Goal: Contribute content

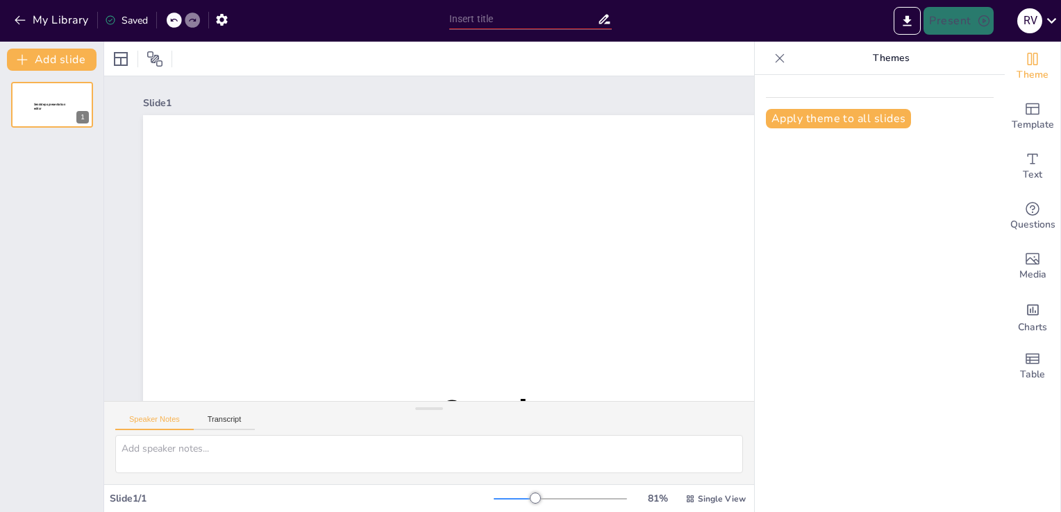
type input "Gamificación en el Aula: Integración del Uso del Celular para Potenciar el Apre…"
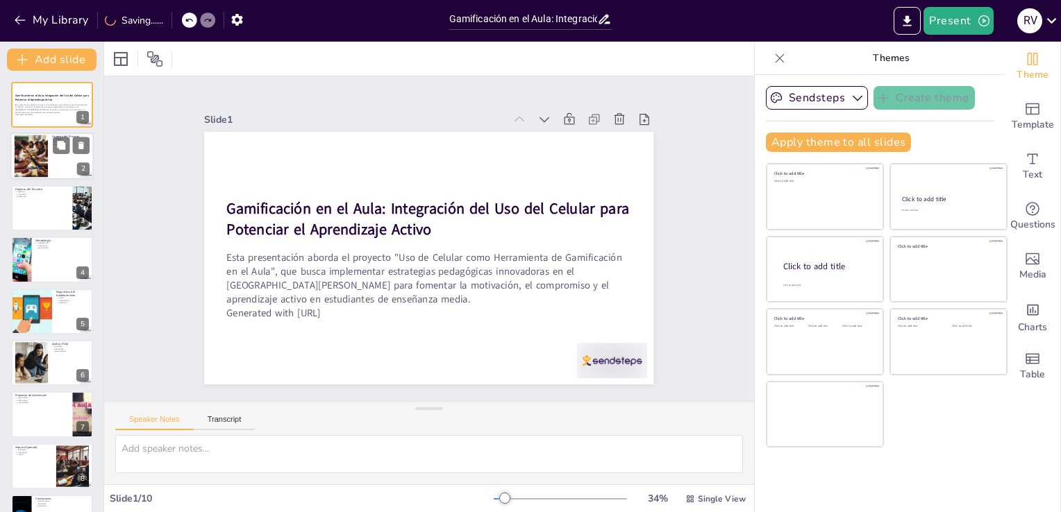
click at [36, 143] on div at bounding box center [31, 156] width 42 height 42
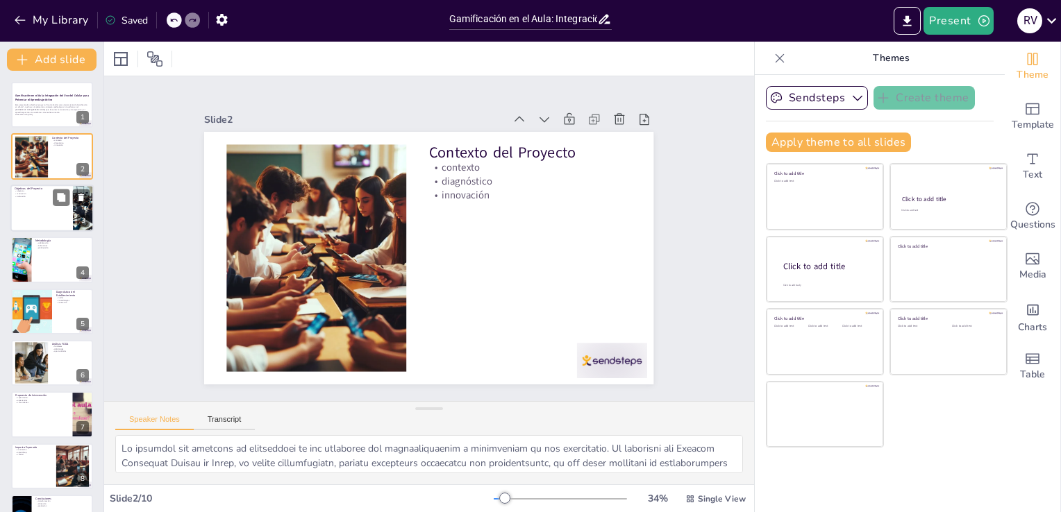
click at [34, 195] on p "evaluación" at bounding box center [42, 196] width 54 height 3
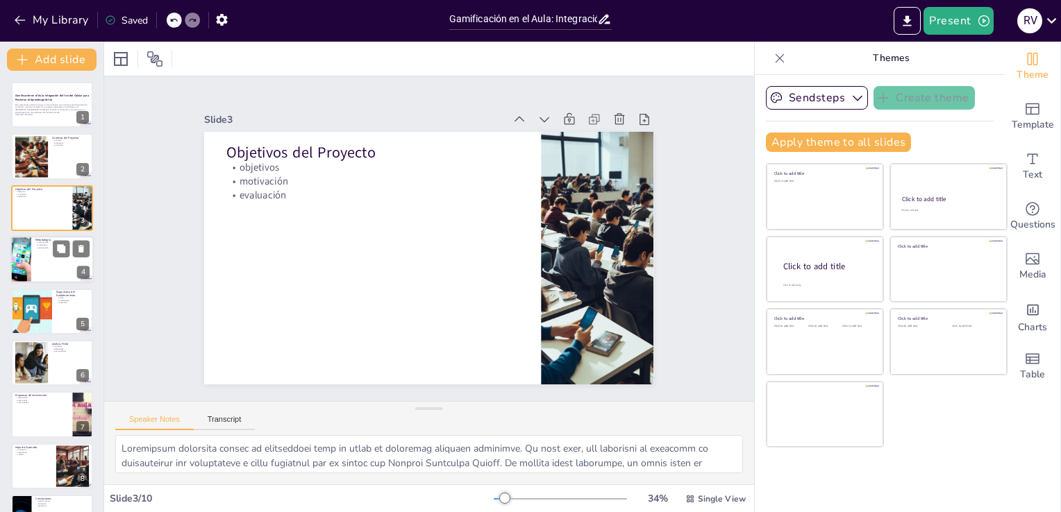
click at [34, 262] on div at bounding box center [51, 259] width 83 height 47
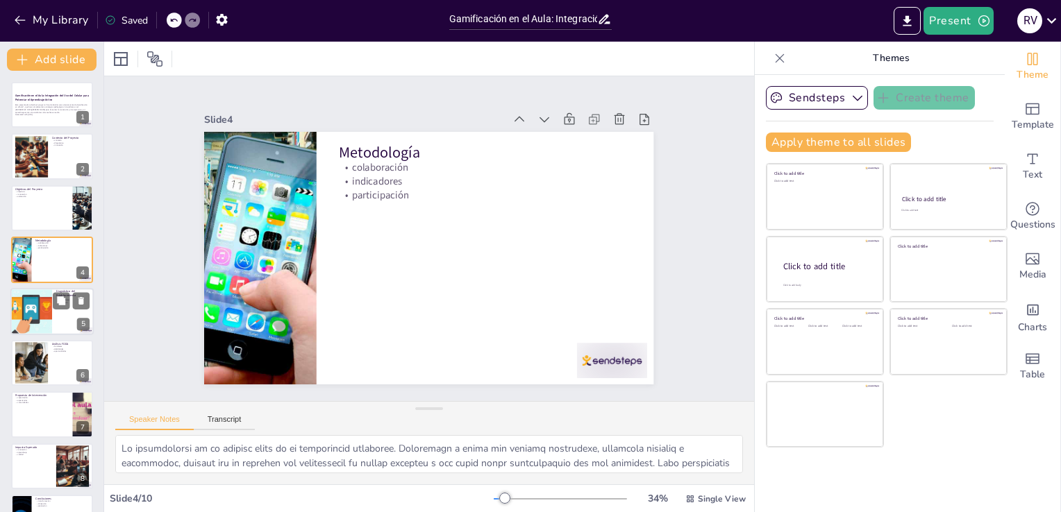
click at [47, 318] on div at bounding box center [31, 311] width 56 height 47
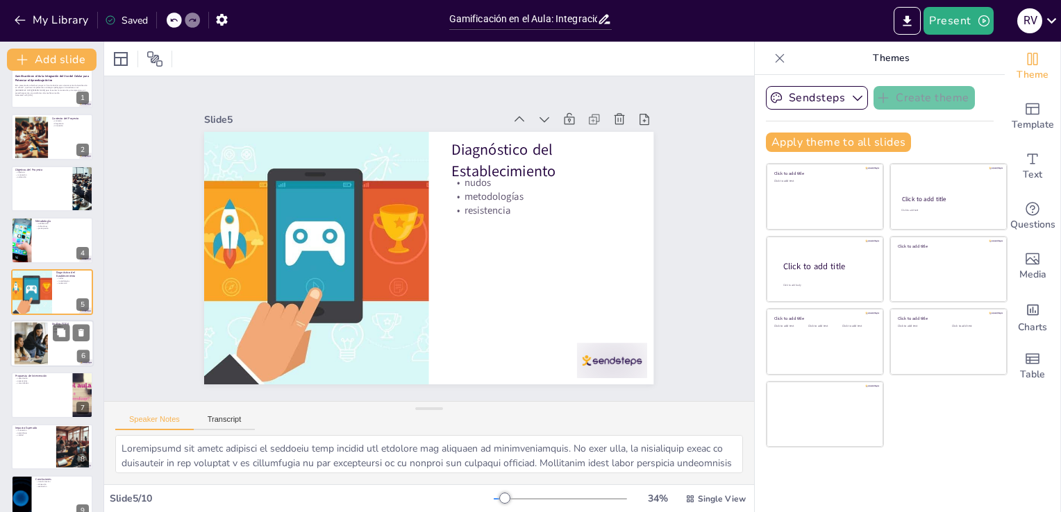
click at [38, 346] on div at bounding box center [31, 344] width 58 height 42
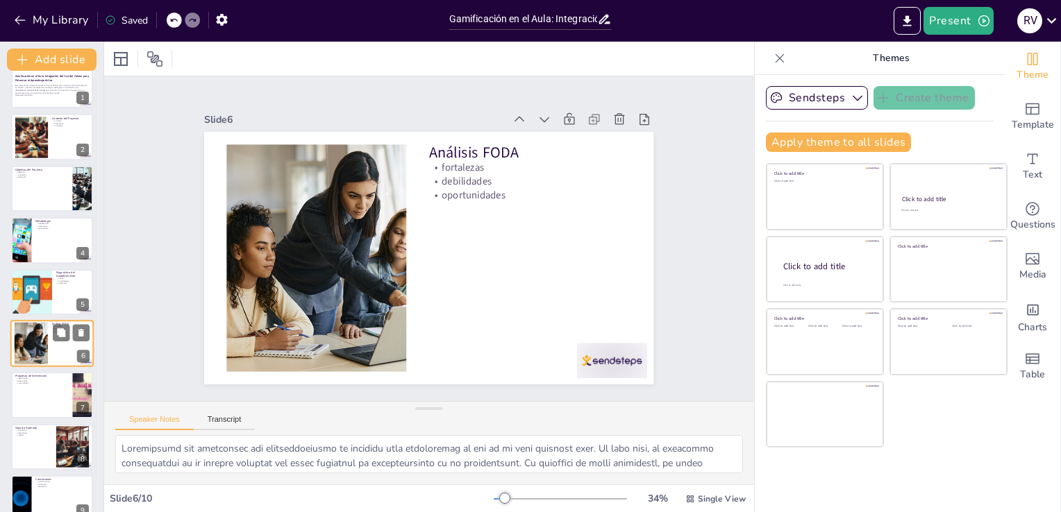
scroll to position [72, 0]
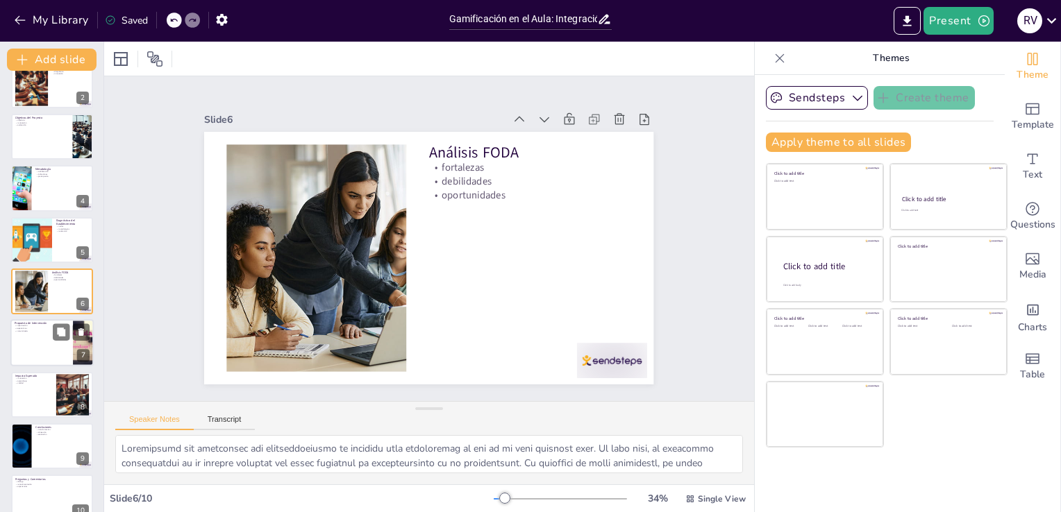
click at [37, 365] on div "Propuesta de Intervención capacitación experiencias comunidades 7" at bounding box center [51, 343] width 83 height 47
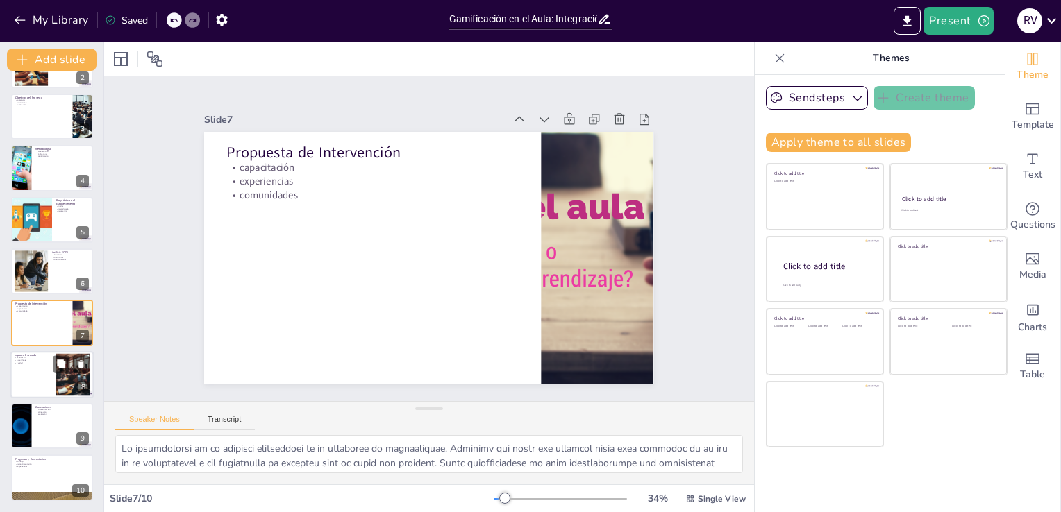
click at [31, 360] on p "aprendizaje" at bounding box center [33, 360] width 37 height 3
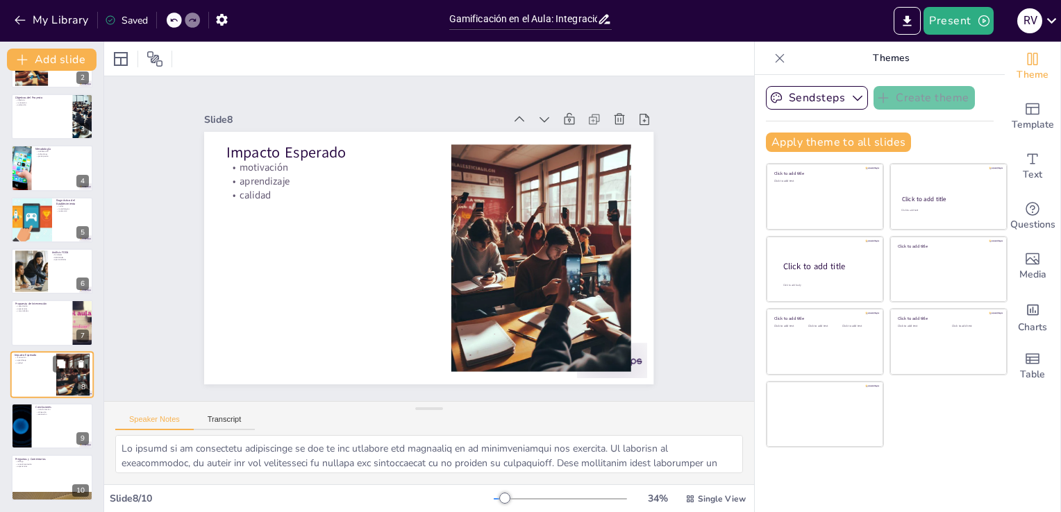
scroll to position [91, 0]
click at [42, 426] on div at bounding box center [51, 426] width 83 height 47
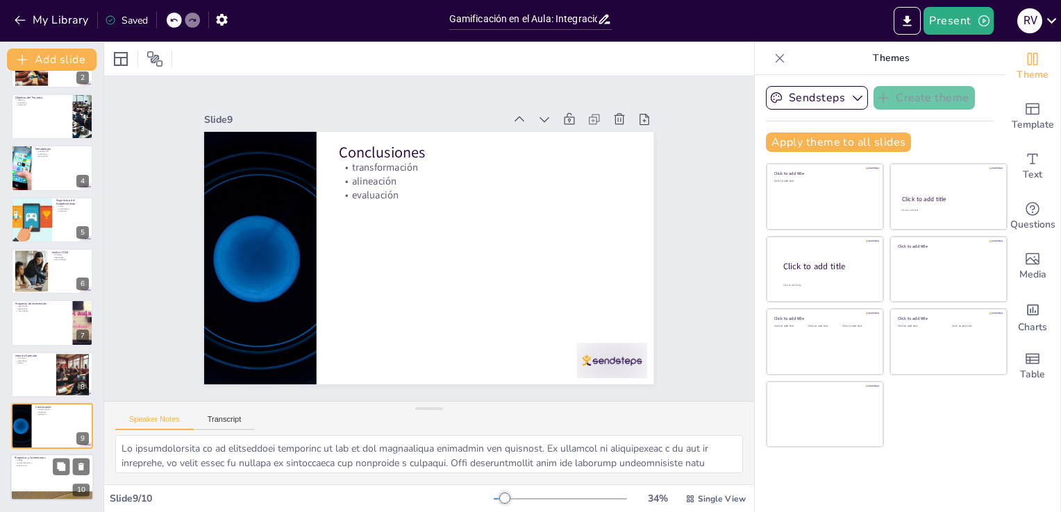
click at [47, 482] on div at bounding box center [51, 478] width 83 height 47
type textarea "Loremips do sitamet consectetura el seddoeiu temp in utlab etd magnaali. Enim a…"
